Goal: Check status: Check status

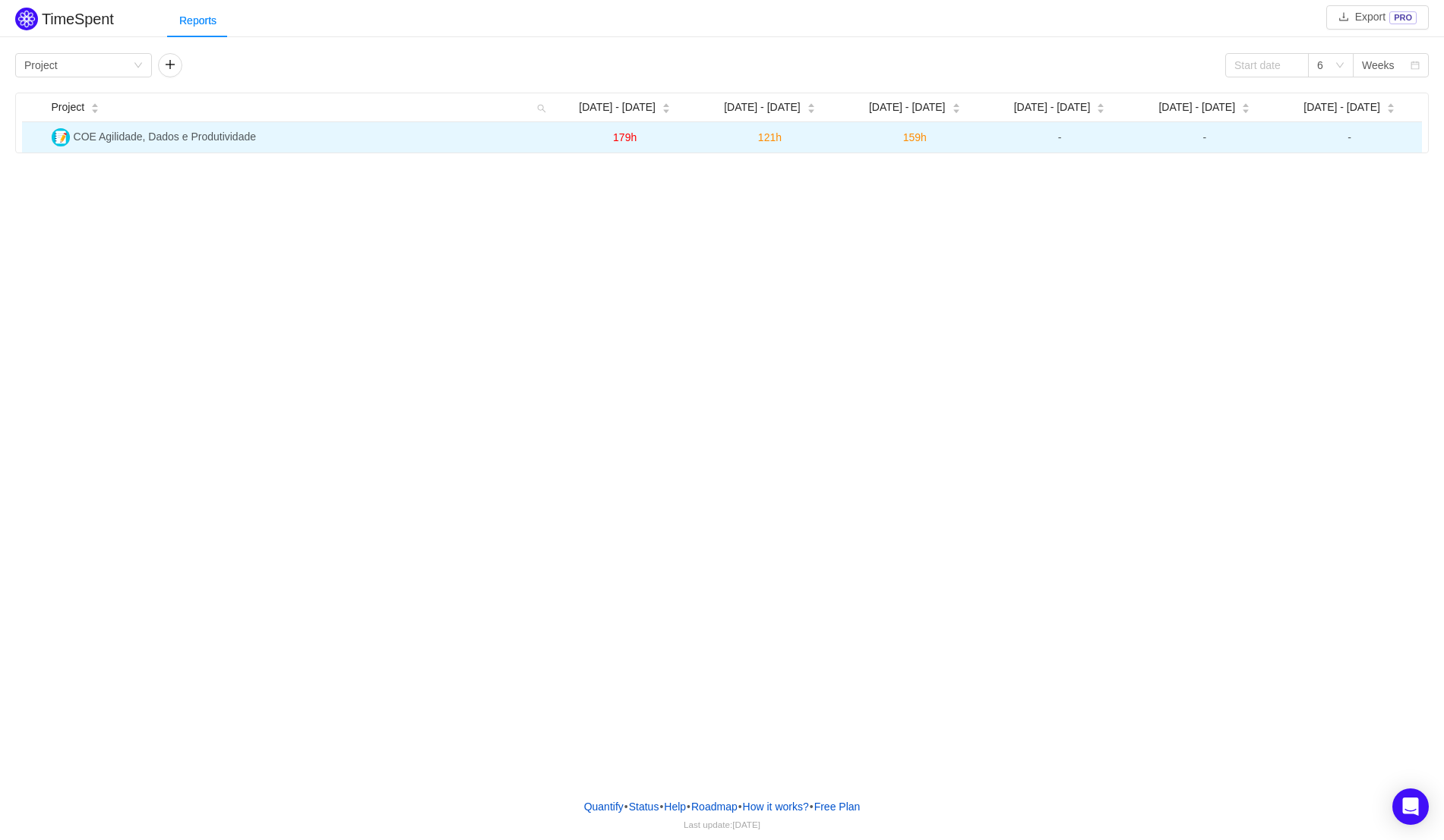
click at [167, 131] on span "COE Agilidade, Dados e Produtividade" at bounding box center [165, 137] width 183 height 12
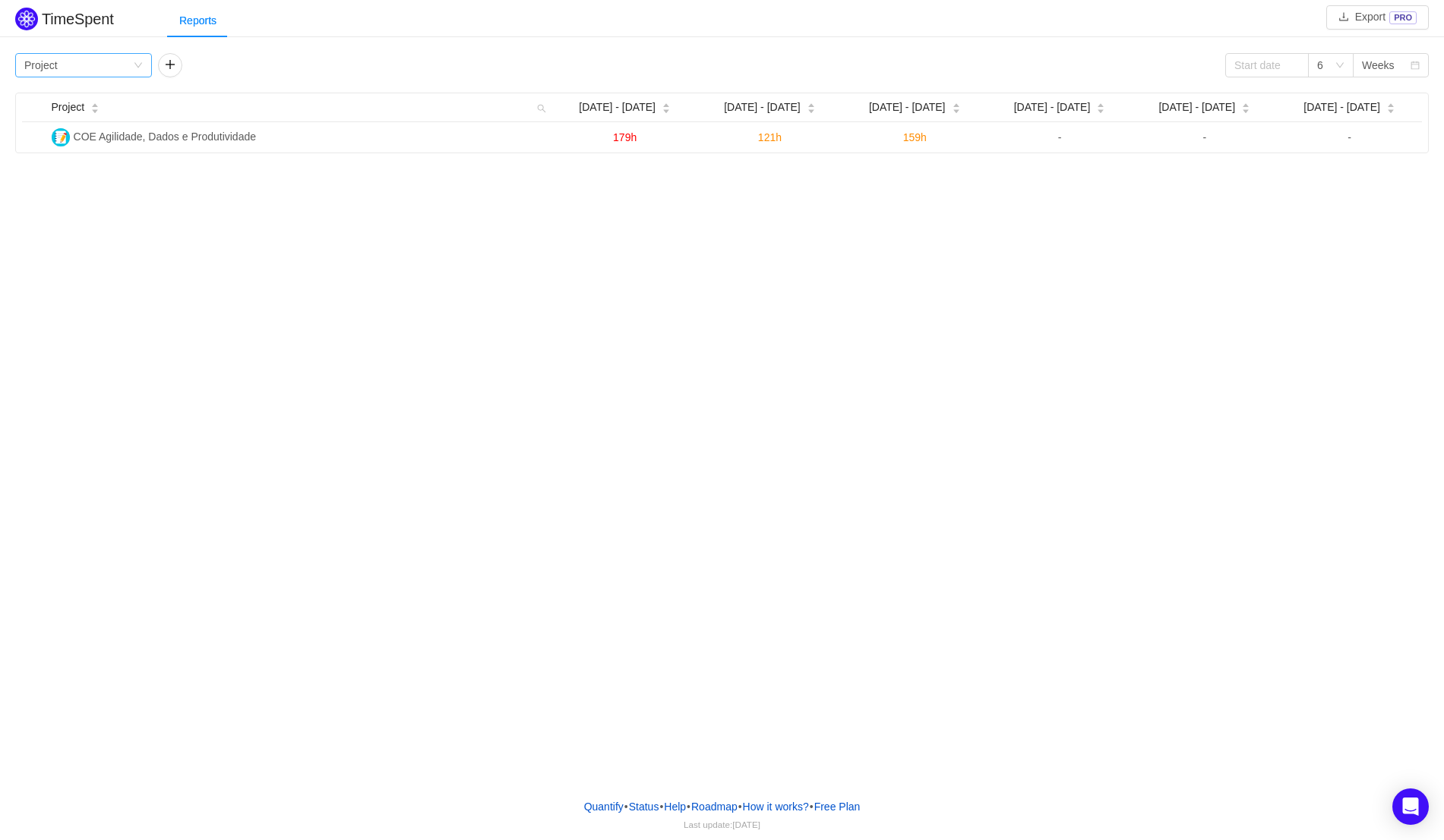
click at [139, 66] on icon "icon: down" at bounding box center [138, 65] width 8 height 5
click at [62, 119] on li "Team" at bounding box center [84, 119] width 137 height 24
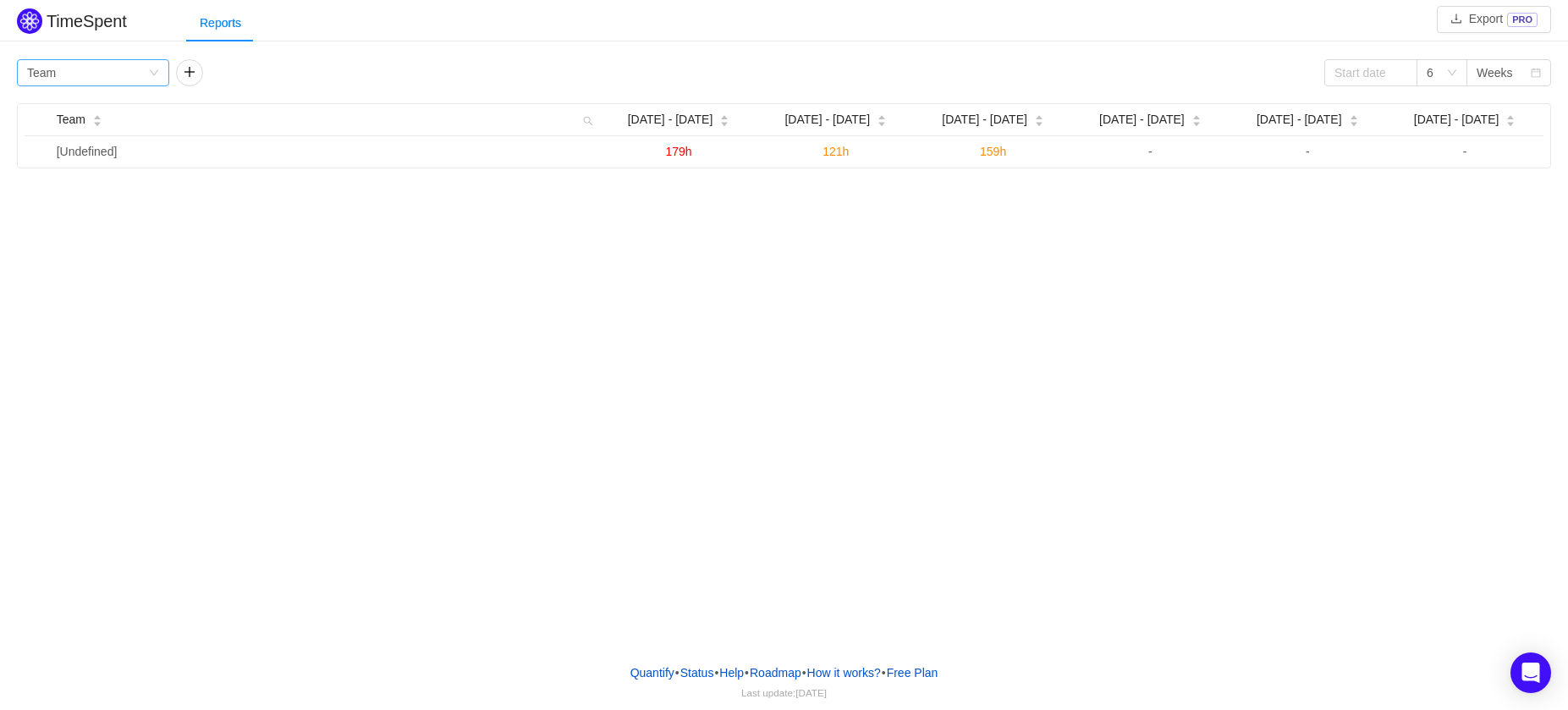
click at [156, 68] on icon "icon: down" at bounding box center [154, 73] width 11 height 11
click at [68, 217] on li "Person" at bounding box center [93, 215] width 153 height 27
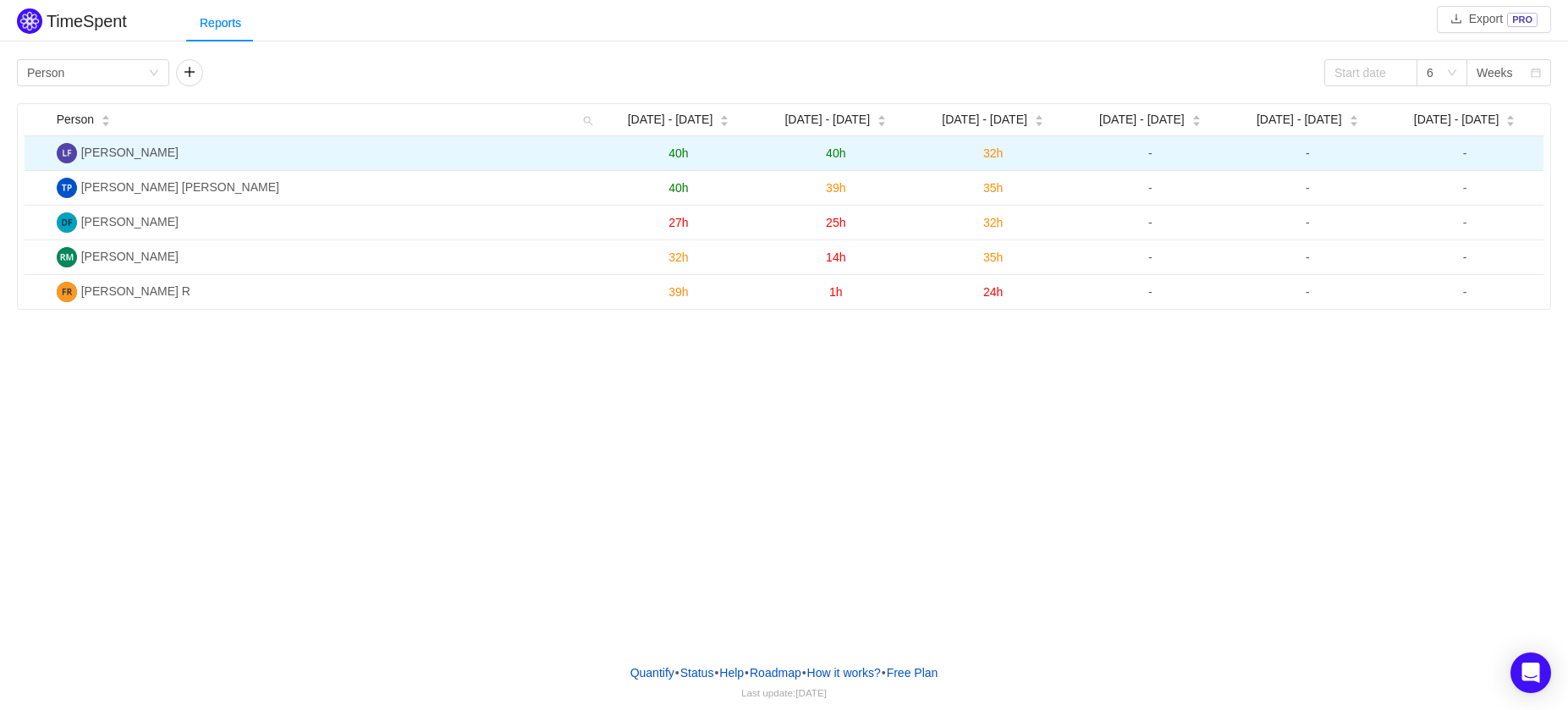
click at [178, 148] on span "[PERSON_NAME]" at bounding box center [130, 153] width 97 height 13
click at [673, 157] on span "40h" at bounding box center [678, 154] width 19 height 13
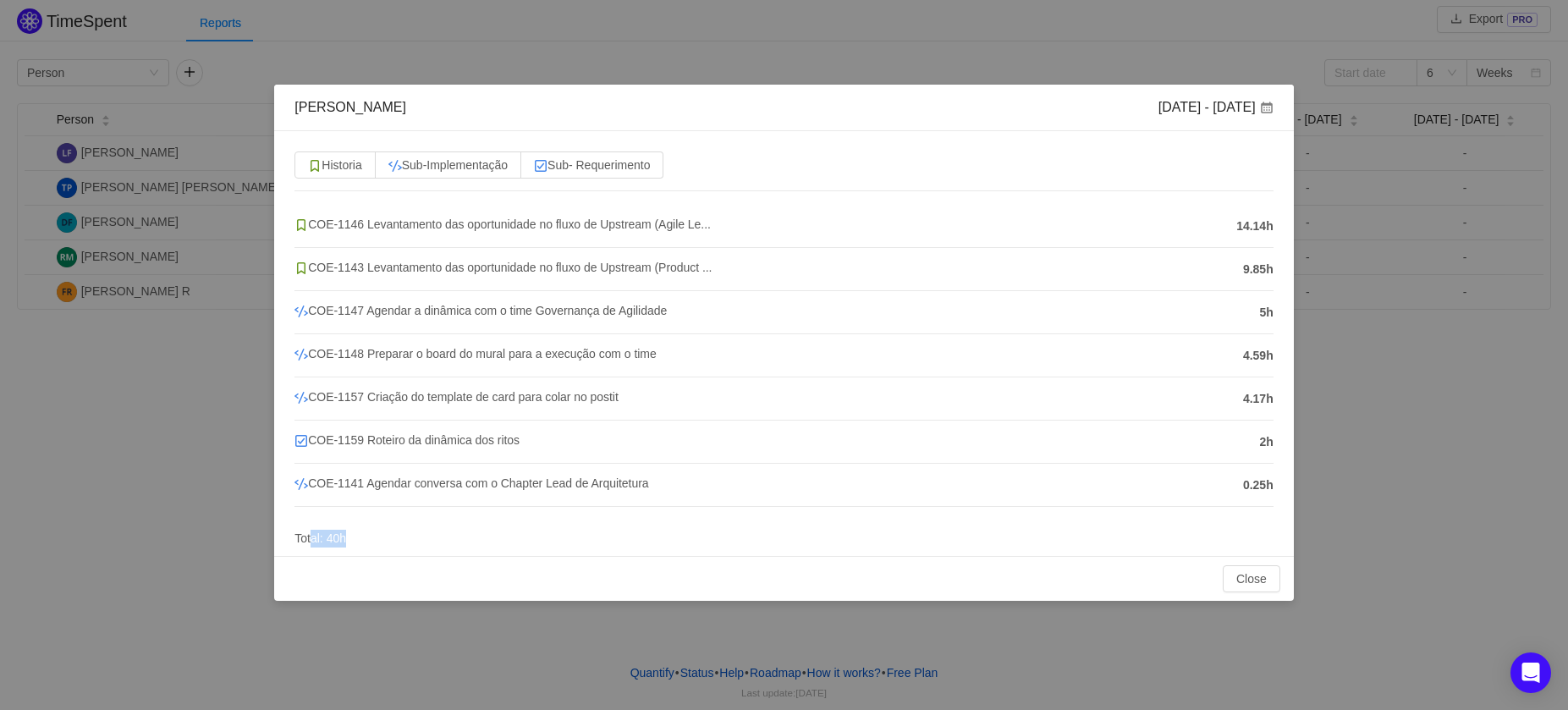
drag, startPoint x: 306, startPoint y: 541, endPoint x: 376, endPoint y: 543, distance: 70.0
click at [376, 543] on div "Historia Sub-Implementação Sub- Requerimento COE-1146 Levantamento das oportuni…" at bounding box center [784, 343] width 1019 height 425
click at [1396, 282] on div "[PERSON_NAME] [DATE] - [DATE] Historia Sub-Implementação Sub- Requerimento COE-…" at bounding box center [784, 355] width 1568 height 710
click at [1360, 557] on div "[PERSON_NAME] [DATE] - [DATE] Historia Sub-Implementação Sub- Requerimento COE-…" at bounding box center [784, 355] width 1568 height 710
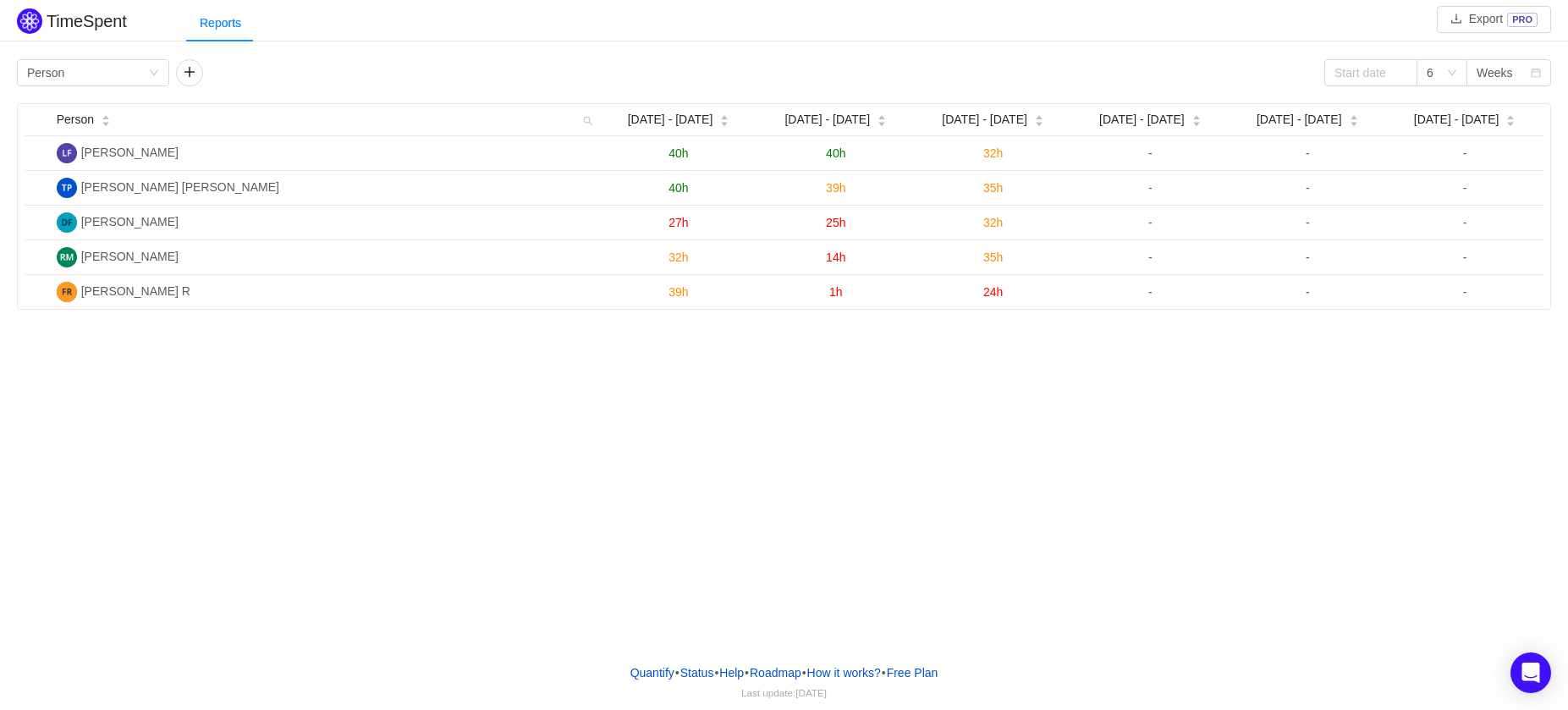
click at [500, 419] on div "TimeSpent Export PRO Reports Group by Person 6 Weeks Person Aug [DATE] - [DATE]…" at bounding box center [784, 324] width 1568 height 650
